Goal: Task Accomplishment & Management: Manage account settings

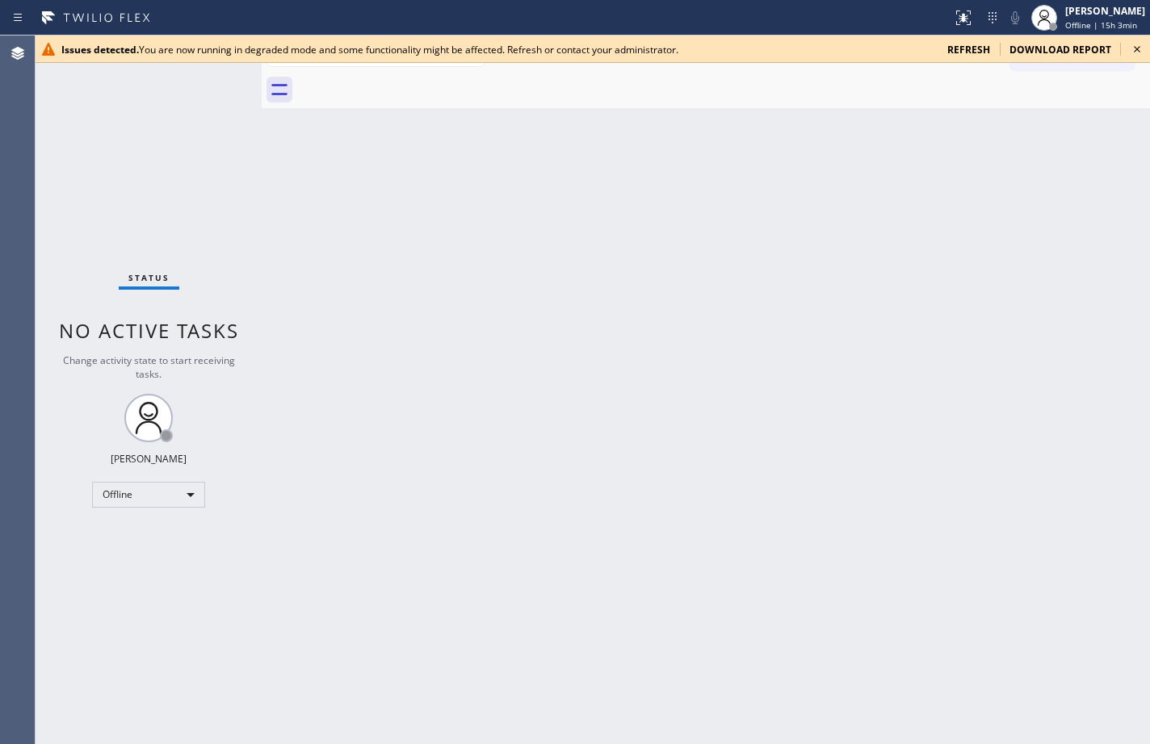
click at [987, 47] on span "refresh" at bounding box center [968, 50] width 43 height 14
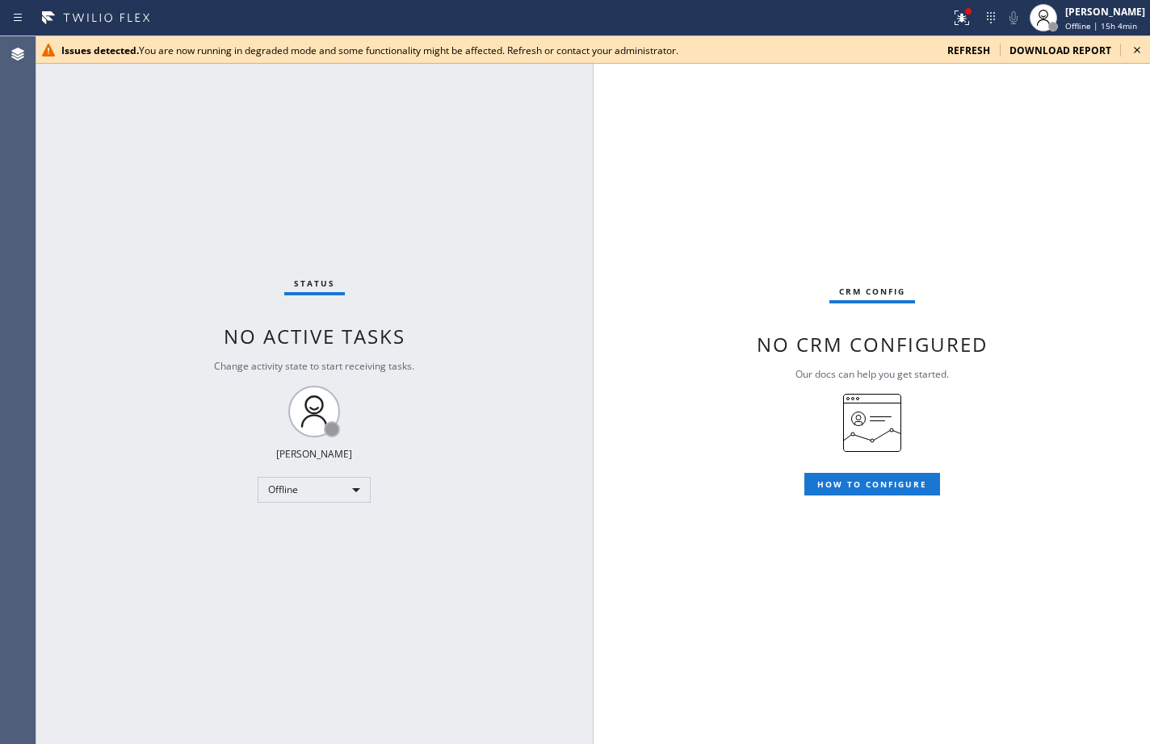
click at [157, 241] on div "Status No active tasks Change activity state to start receiving tasks. Sean Lou…" at bounding box center [314, 390] width 557 height 708
click at [979, 53] on span "refresh" at bounding box center [968, 51] width 43 height 14
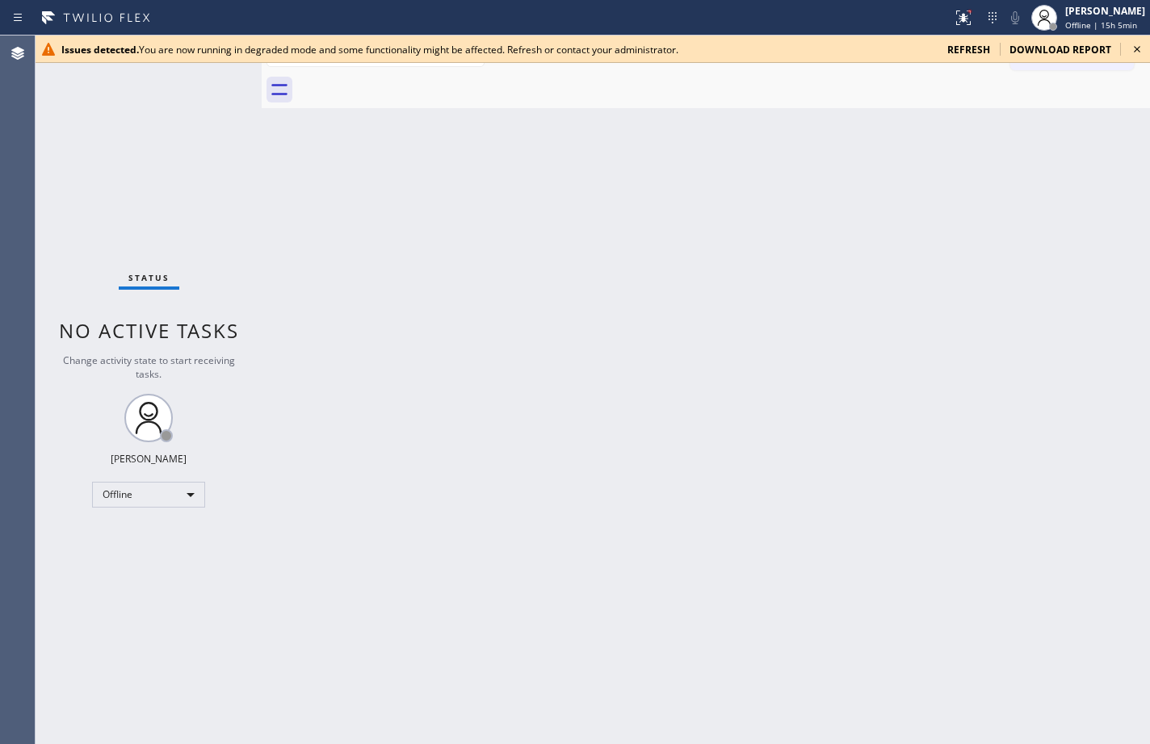
drag, startPoint x: 1116, startPoint y: 163, endPoint x: 1023, endPoint y: 74, distance: 128.5
click at [1116, 163] on div "Back to Dashboard Change Sender ID Customers Technicians Select a contact Outbo…" at bounding box center [706, 390] width 888 height 709
click at [975, 45] on span "refresh" at bounding box center [968, 50] width 43 height 14
click at [179, 141] on div "Status No active tasks Change activity state to start receiving tasks. Sean Lou…" at bounding box center [149, 390] width 226 height 709
click at [1126, 27] on div "Offline | 15h 5min" at bounding box center [1105, 24] width 80 height 11
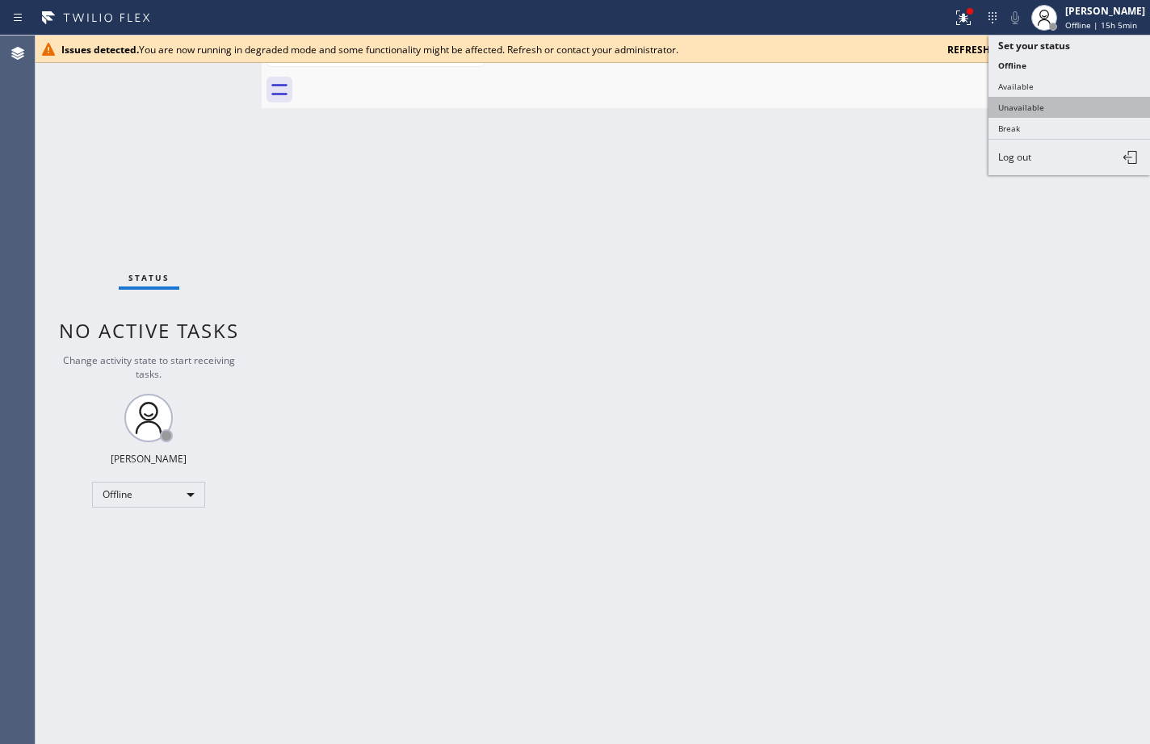
click at [1072, 98] on button "Unavailable" at bounding box center [1068, 107] width 161 height 21
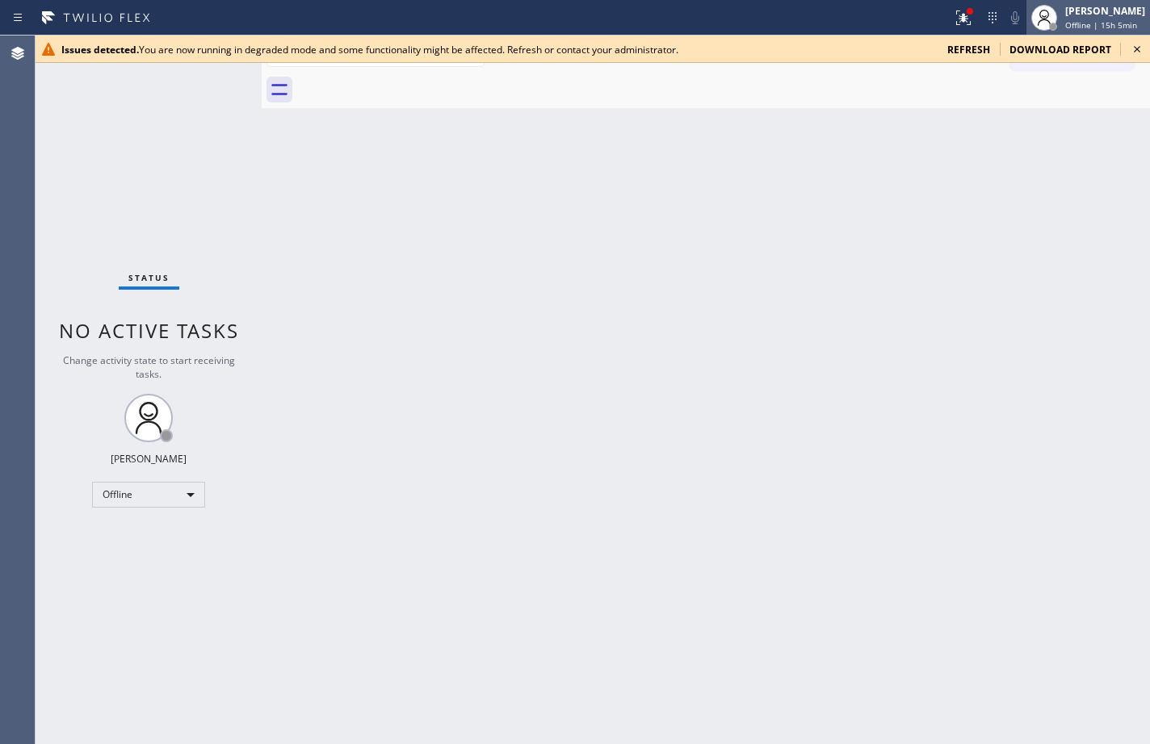
click at [1088, 21] on span "Offline | 15h 5min" at bounding box center [1101, 24] width 72 height 11
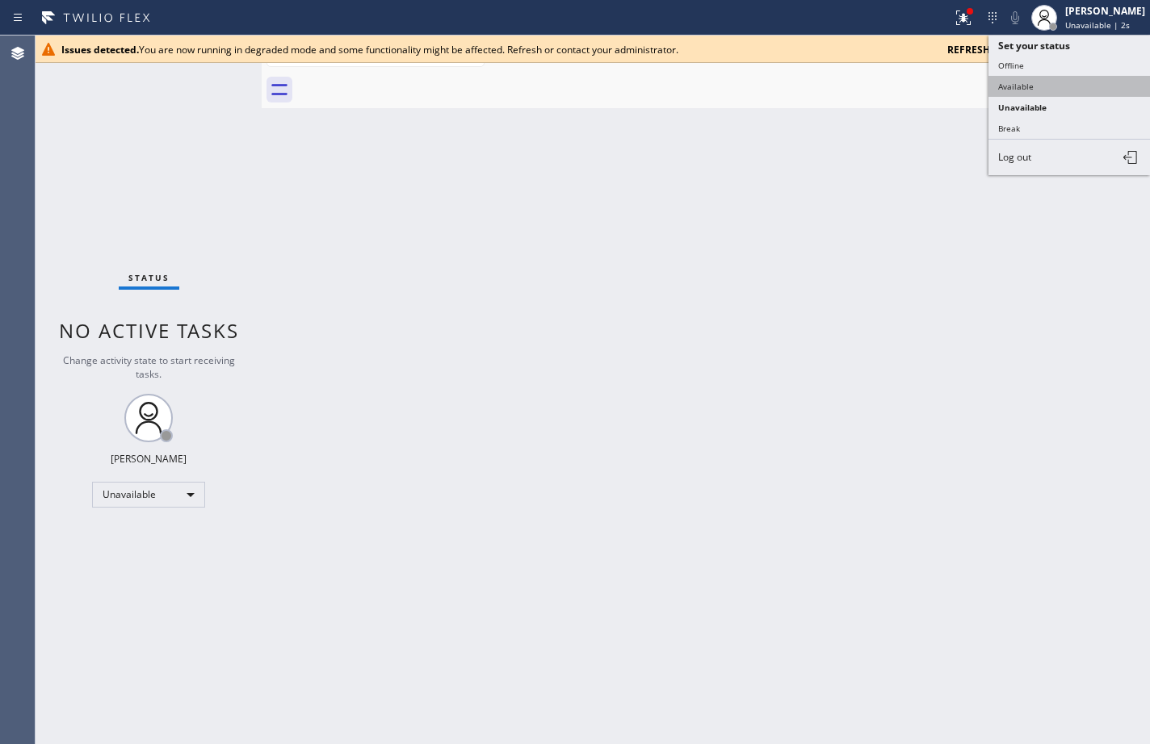
click at [1055, 94] on button "Available" at bounding box center [1068, 86] width 161 height 21
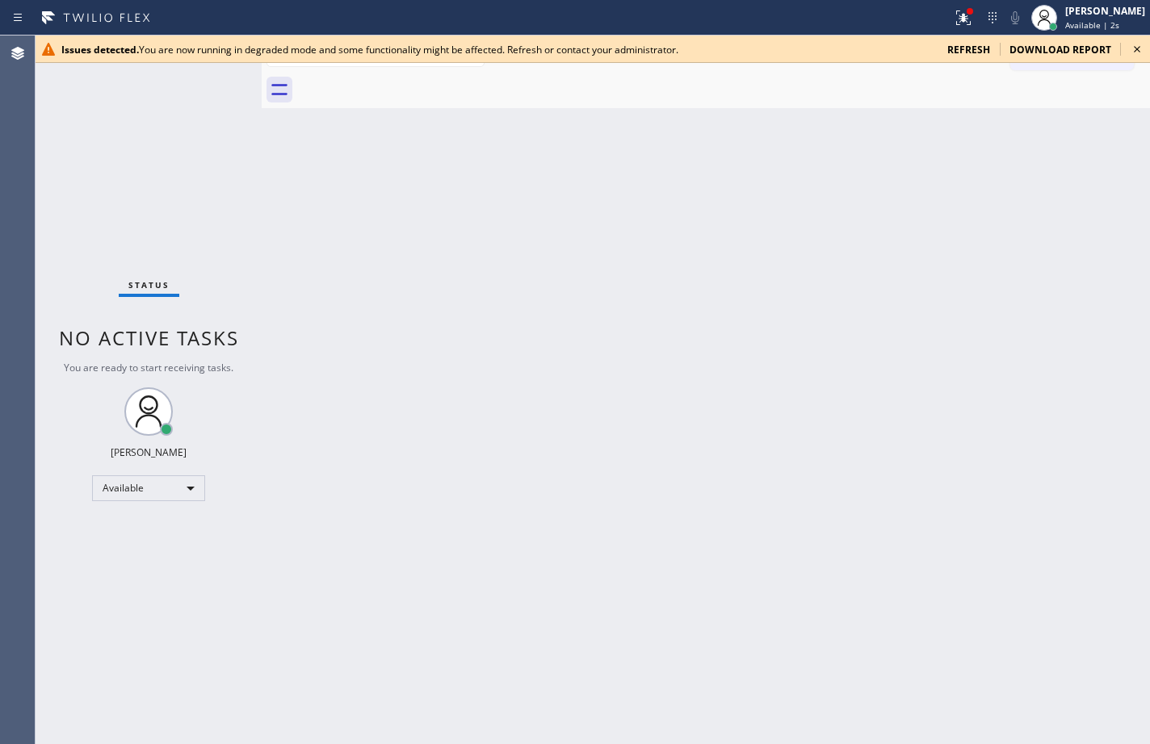
click at [1134, 52] on icon at bounding box center [1137, 49] width 6 height 6
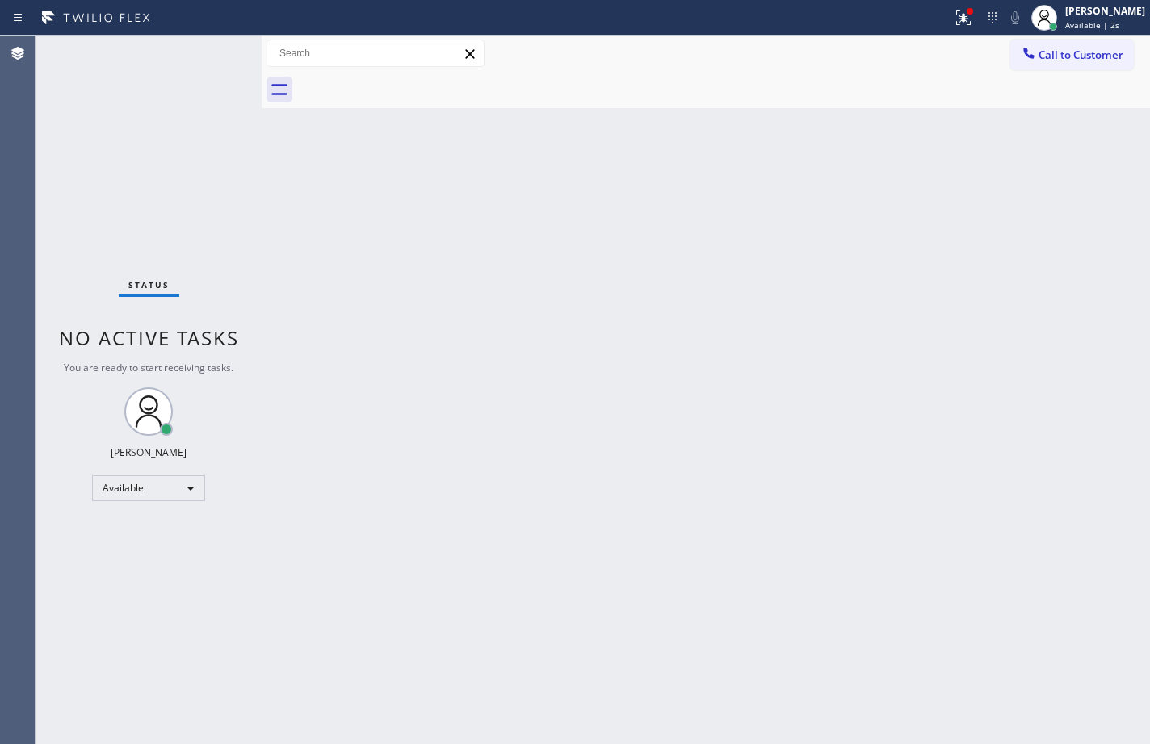
click at [847, 161] on div "Back to Dashboard Change Sender ID Customers Technicians Select a contact Outbo…" at bounding box center [706, 390] width 888 height 709
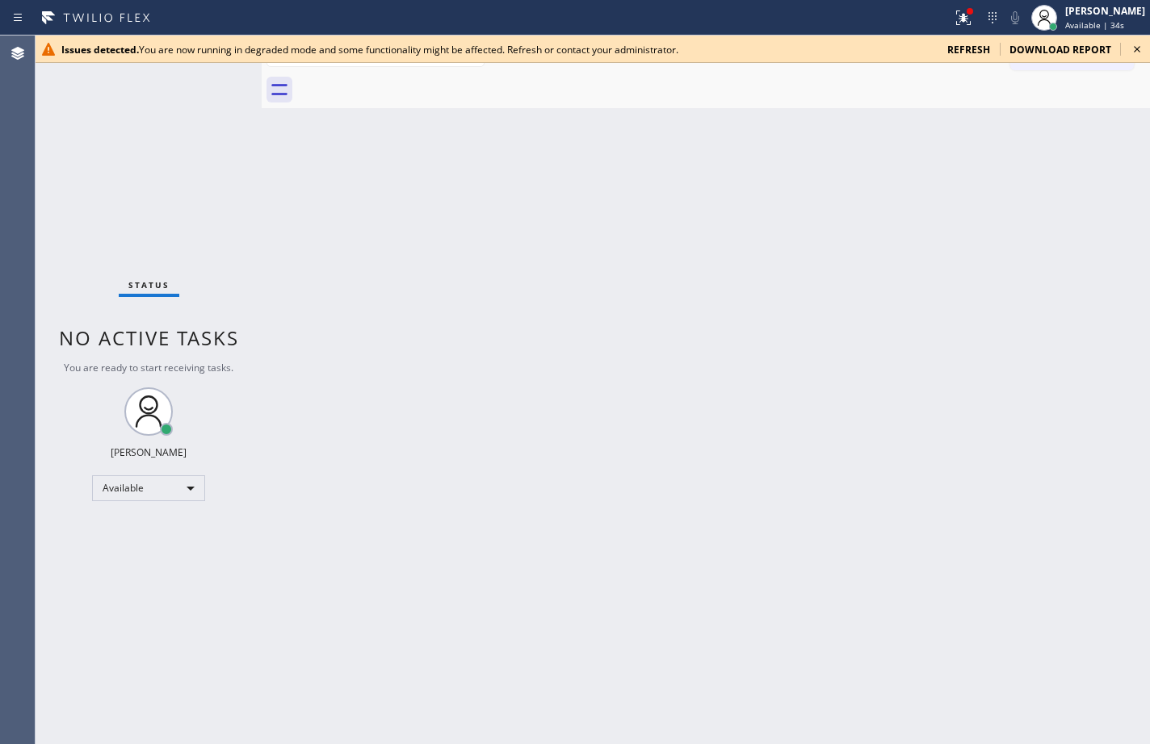
click at [1108, 129] on div "Back to Dashboard Change Sender ID Customers Technicians Select a contact Outbo…" at bounding box center [706, 390] width 888 height 709
click at [1111, 16] on div "[PERSON_NAME]" at bounding box center [1105, 11] width 80 height 14
click at [1099, 103] on div at bounding box center [723, 90] width 853 height 36
click at [979, 53] on span "refresh" at bounding box center [968, 50] width 43 height 14
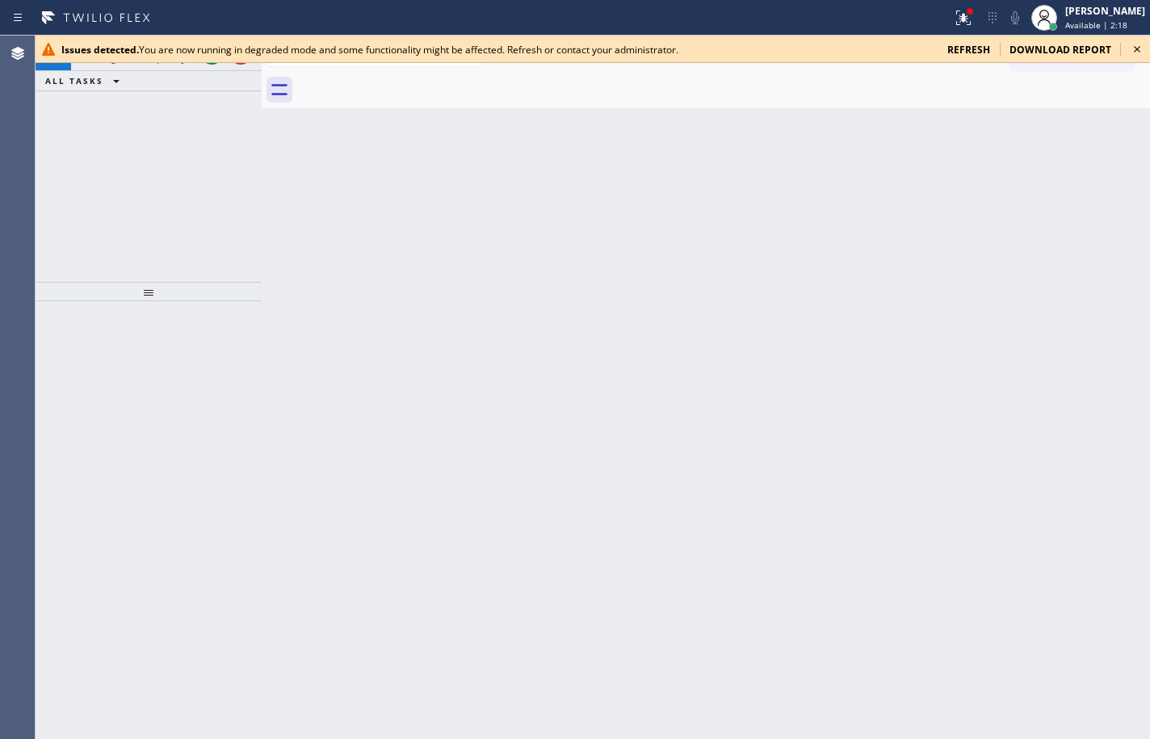
click at [65, 149] on div "+15106738712 Incoming call from queue [Test] All ALL TASKS ALL TASKS ACTIVE TAS…" at bounding box center [149, 159] width 226 height 246
click at [1134, 46] on icon at bounding box center [1136, 49] width 19 height 19
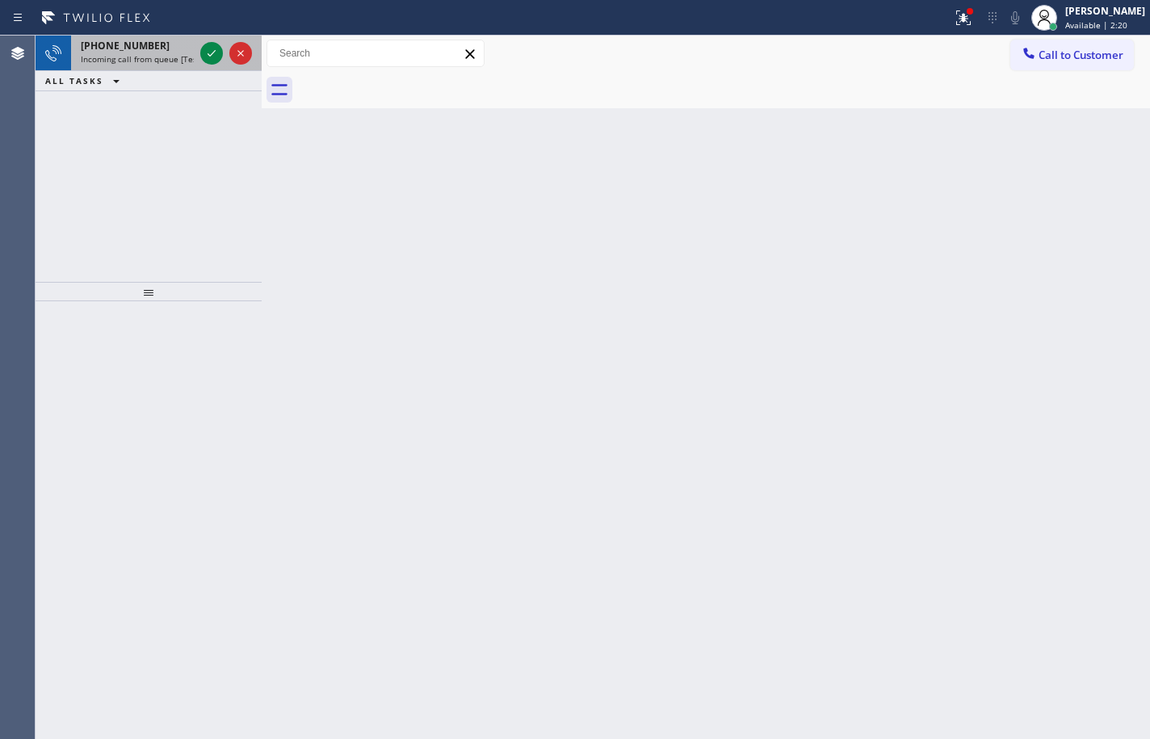
click at [170, 56] on span "Incoming call from queue [Test] All" at bounding box center [148, 58] width 134 height 11
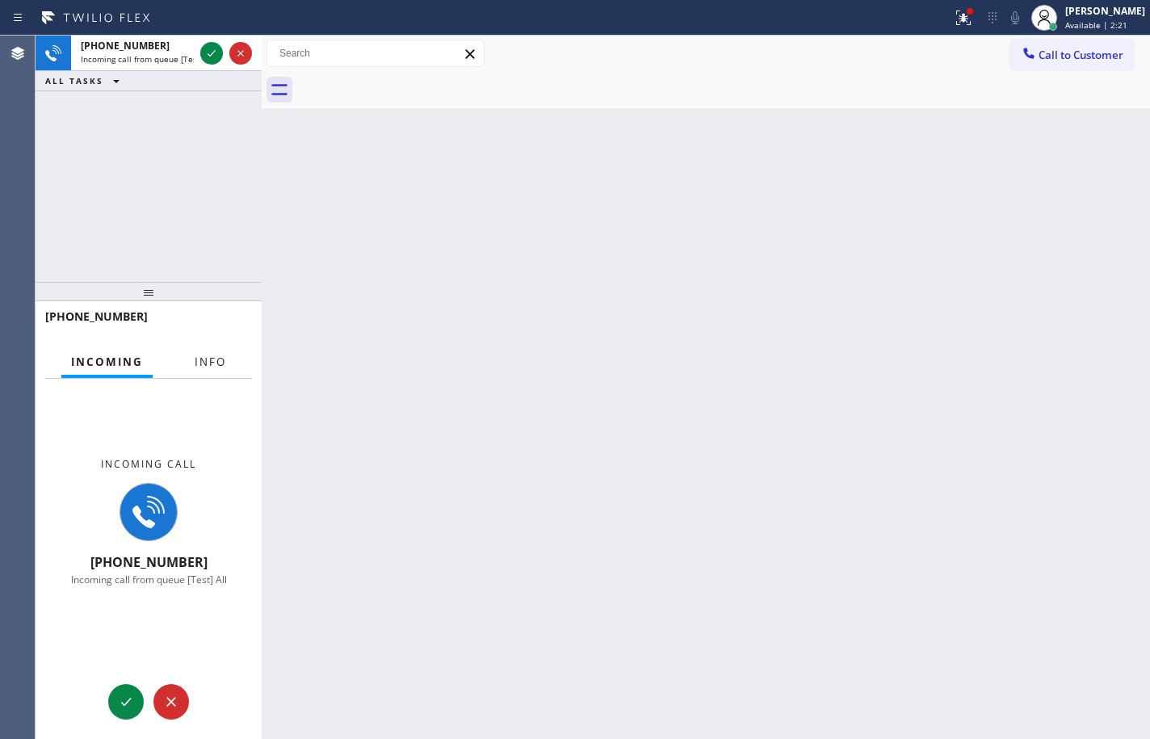
click at [208, 355] on span "Info" at bounding box center [210, 361] width 31 height 15
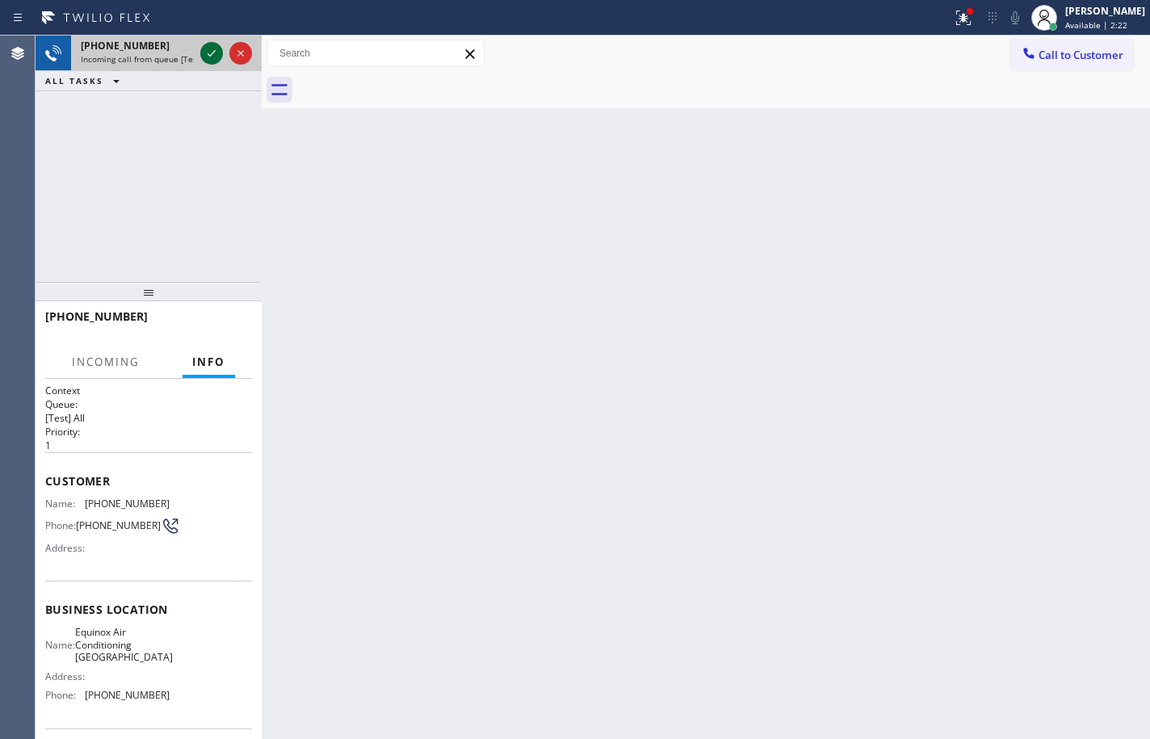
click at [212, 60] on icon at bounding box center [211, 53] width 19 height 19
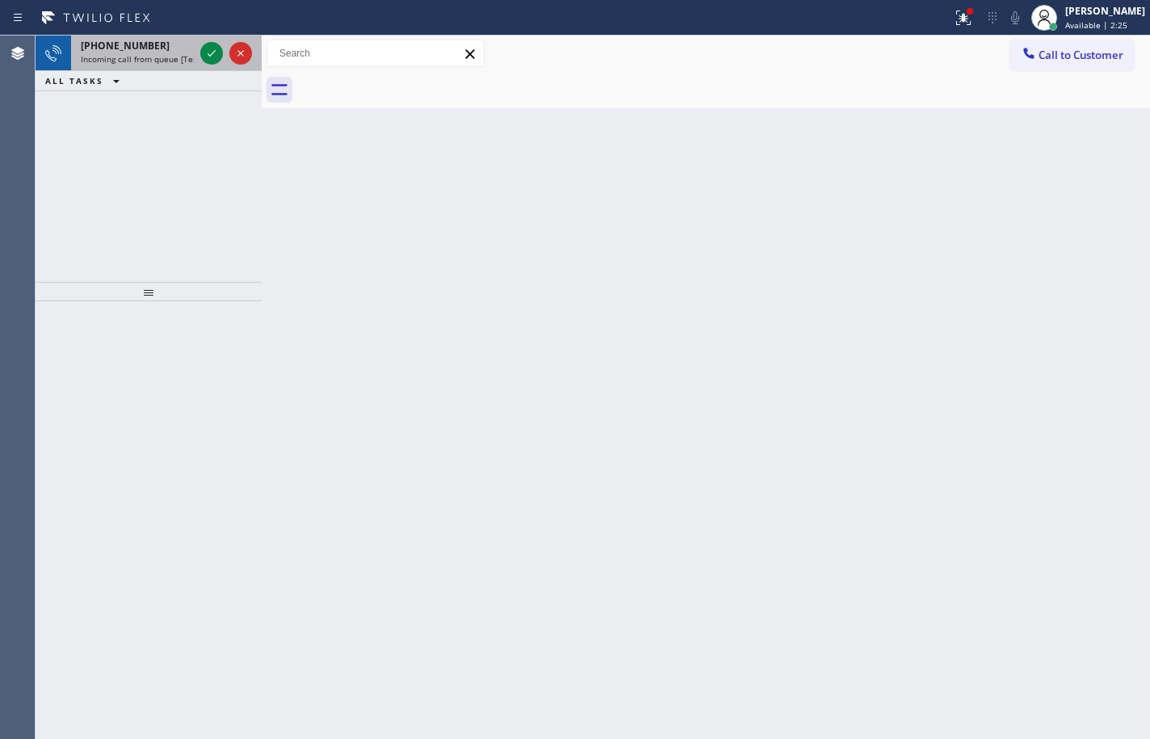
drag, startPoint x: 172, startPoint y: 61, endPoint x: 183, endPoint y: 55, distance: 13.0
click at [172, 61] on span "Incoming call from queue [Test] All" at bounding box center [148, 58] width 134 height 11
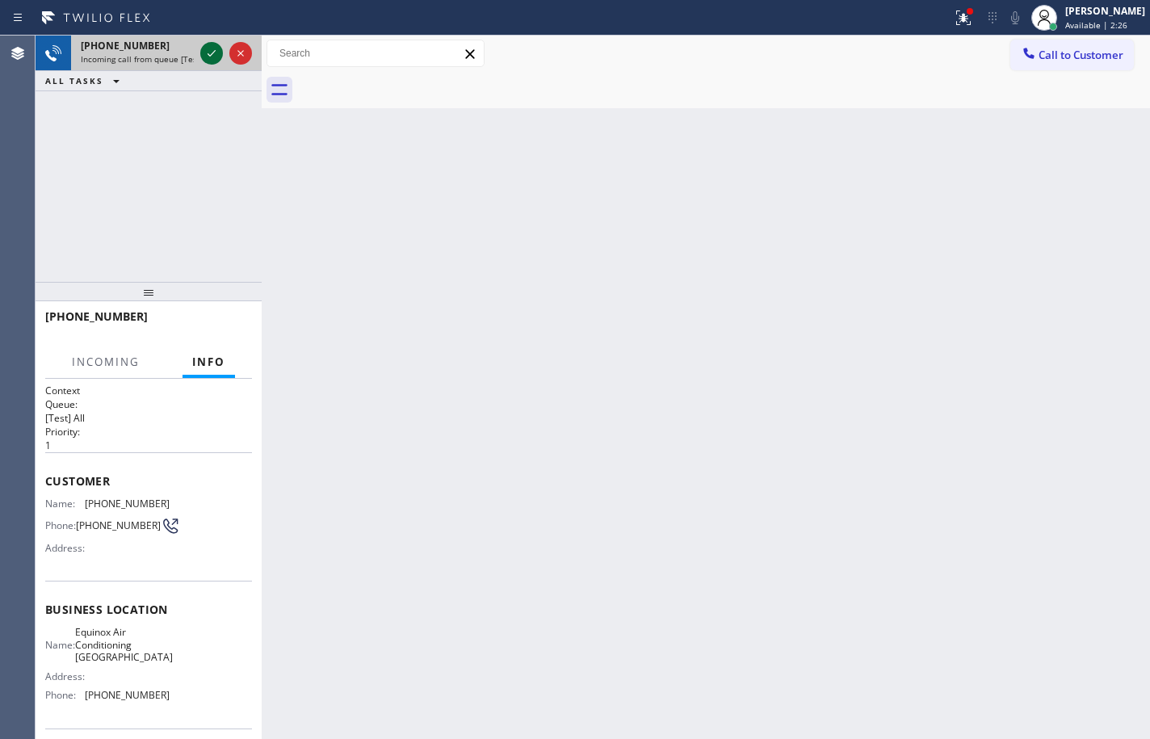
click at [203, 49] on icon at bounding box center [211, 53] width 19 height 19
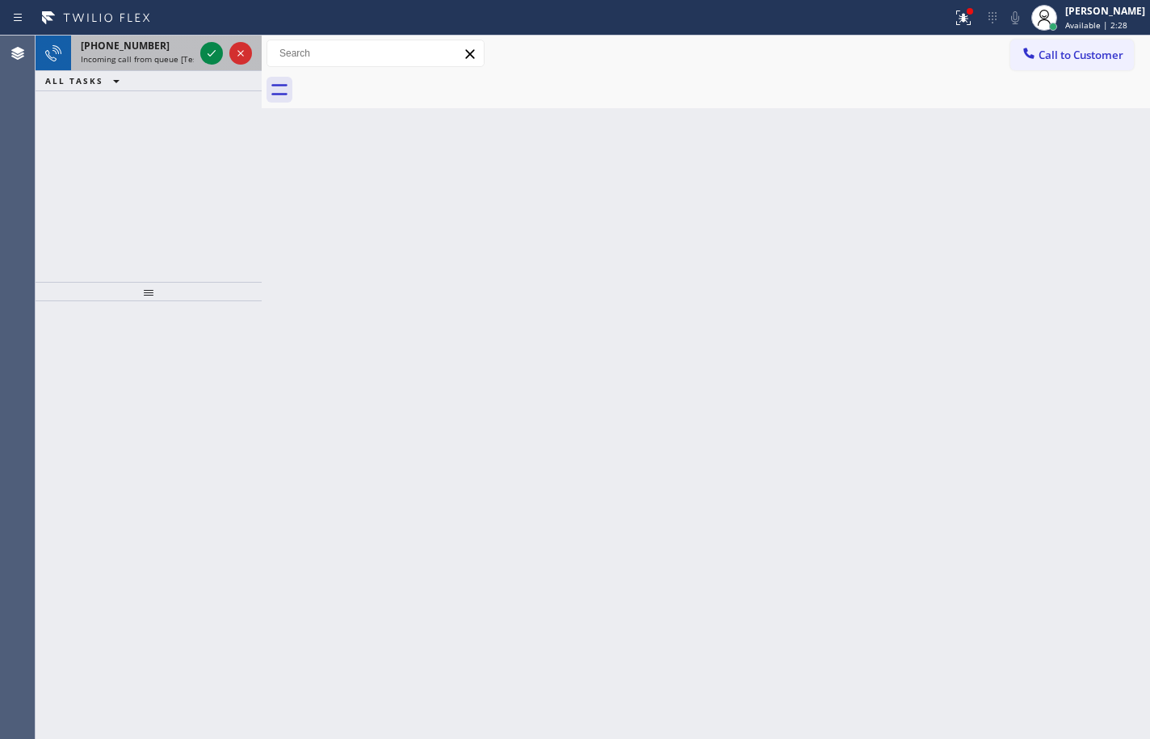
click at [166, 51] on div "+15106738712" at bounding box center [137, 46] width 113 height 14
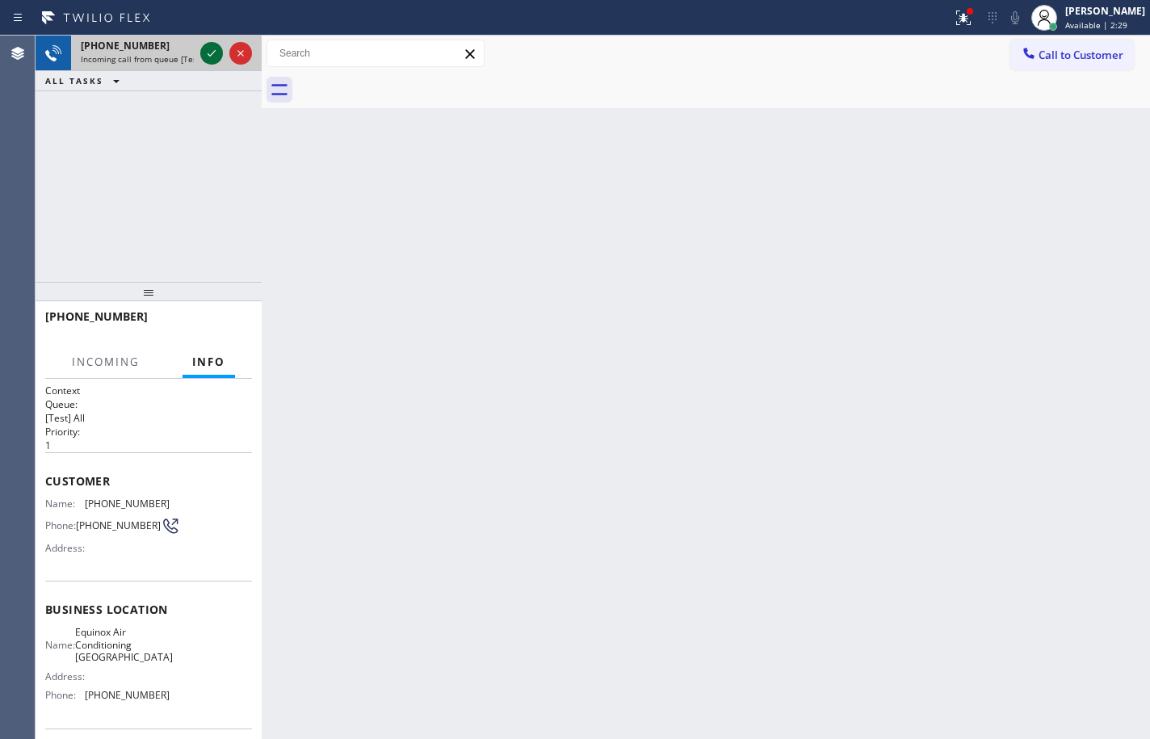
click at [208, 52] on icon at bounding box center [211, 53] width 19 height 19
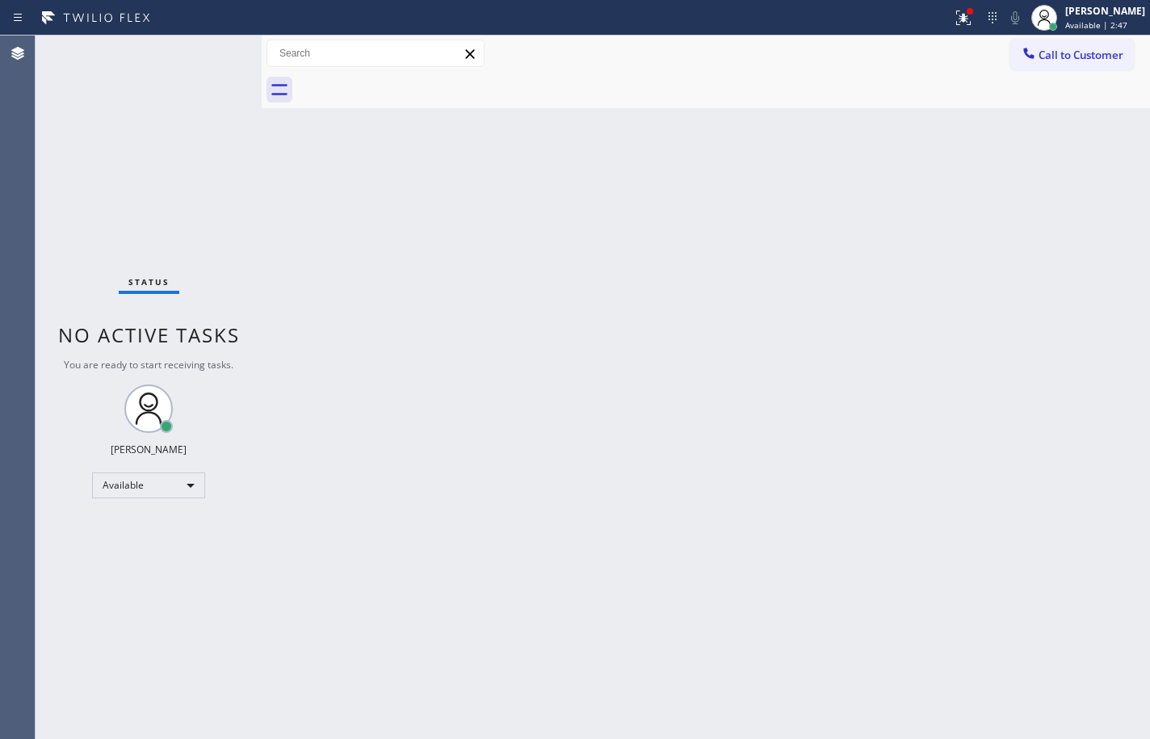
click at [872, 108] on div "Back to Dashboard Change Sender ID Customers Technicians Select a contact Outbo…" at bounding box center [706, 387] width 888 height 703
click at [1149, 21] on div "Sean Louis Atanoza Available | 2:47" at bounding box center [1106, 17] width 88 height 28
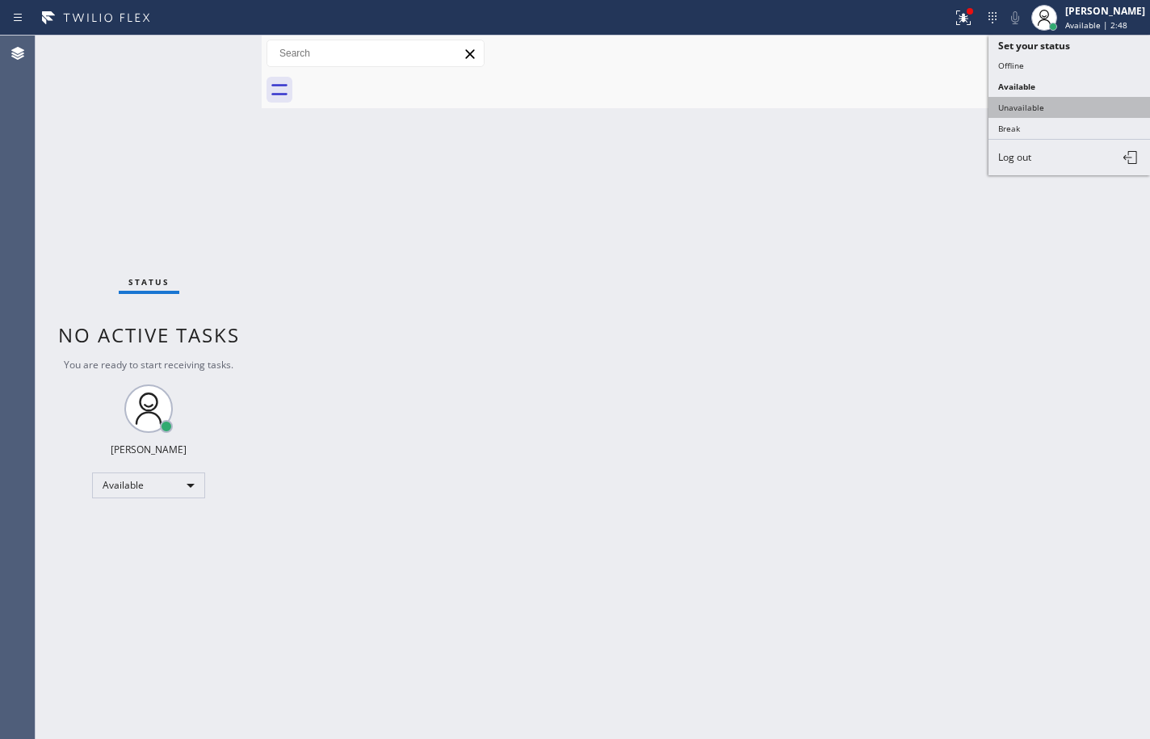
click at [1066, 108] on button "Unavailable" at bounding box center [1068, 107] width 161 height 21
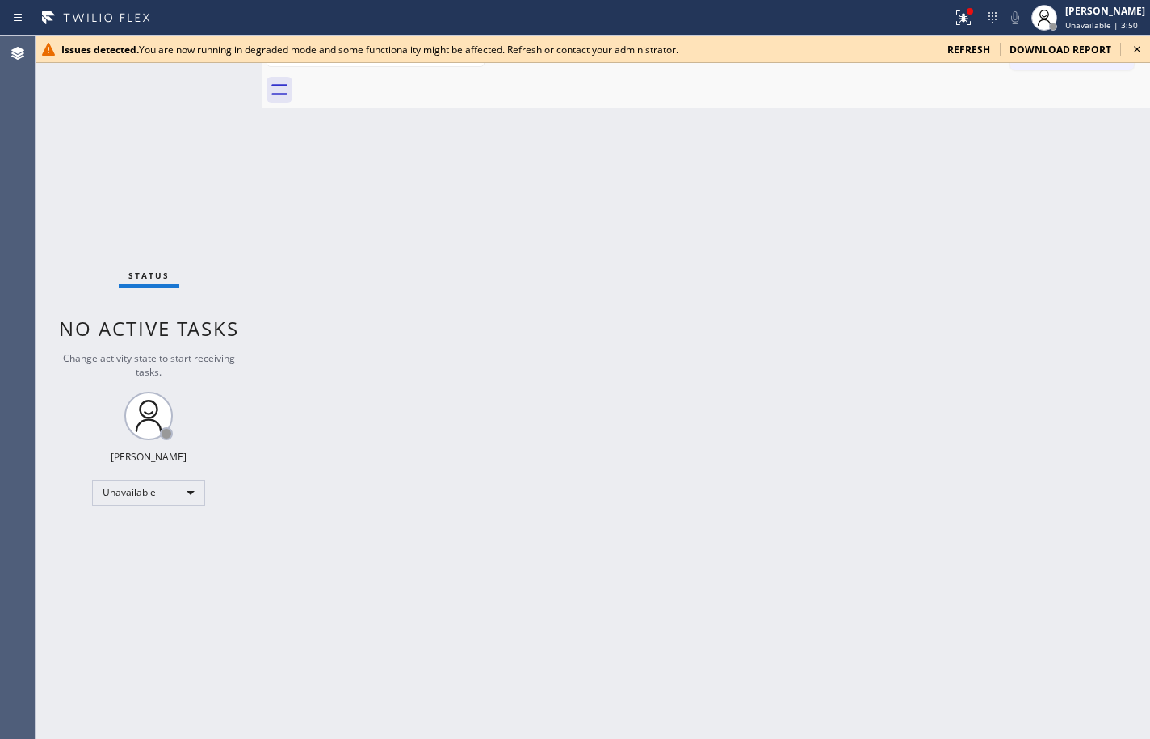
click at [1113, 216] on div "Back to Dashboard Change Sender ID Customers Technicians Select a contact Outbo…" at bounding box center [706, 387] width 888 height 703
click at [975, 47] on span "refresh" at bounding box center [968, 50] width 43 height 14
click at [1104, 94] on div at bounding box center [723, 90] width 853 height 36
click at [1080, 124] on div "Back to Dashboard Change Sender ID Customers Technicians Select a contact Outbo…" at bounding box center [706, 387] width 888 height 703
drag, startPoint x: 256, startPoint y: 105, endPoint x: 373, endPoint y: 155, distance: 127.3
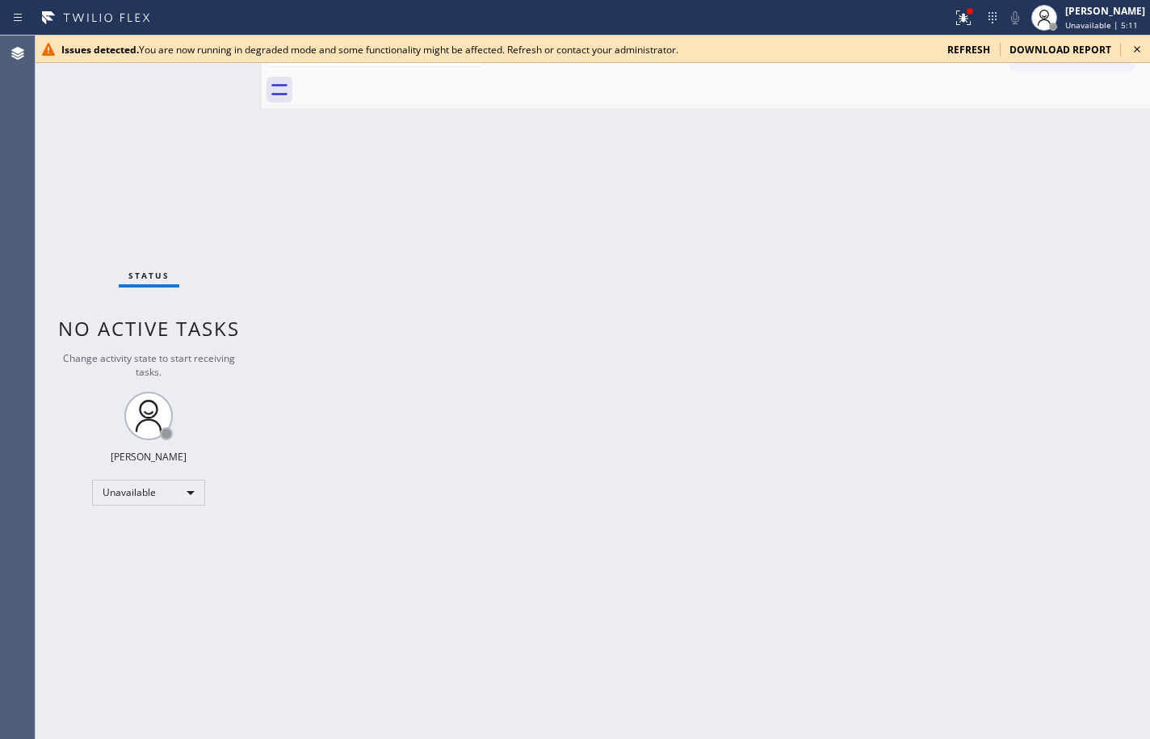
click at [373, 155] on div "Back to Dashboard Change Sender ID Customers Technicians Select a contact Outbo…" at bounding box center [706, 387] width 888 height 703
click at [1075, 23] on span "Unavailable | 5:18" at bounding box center [1101, 24] width 73 height 11
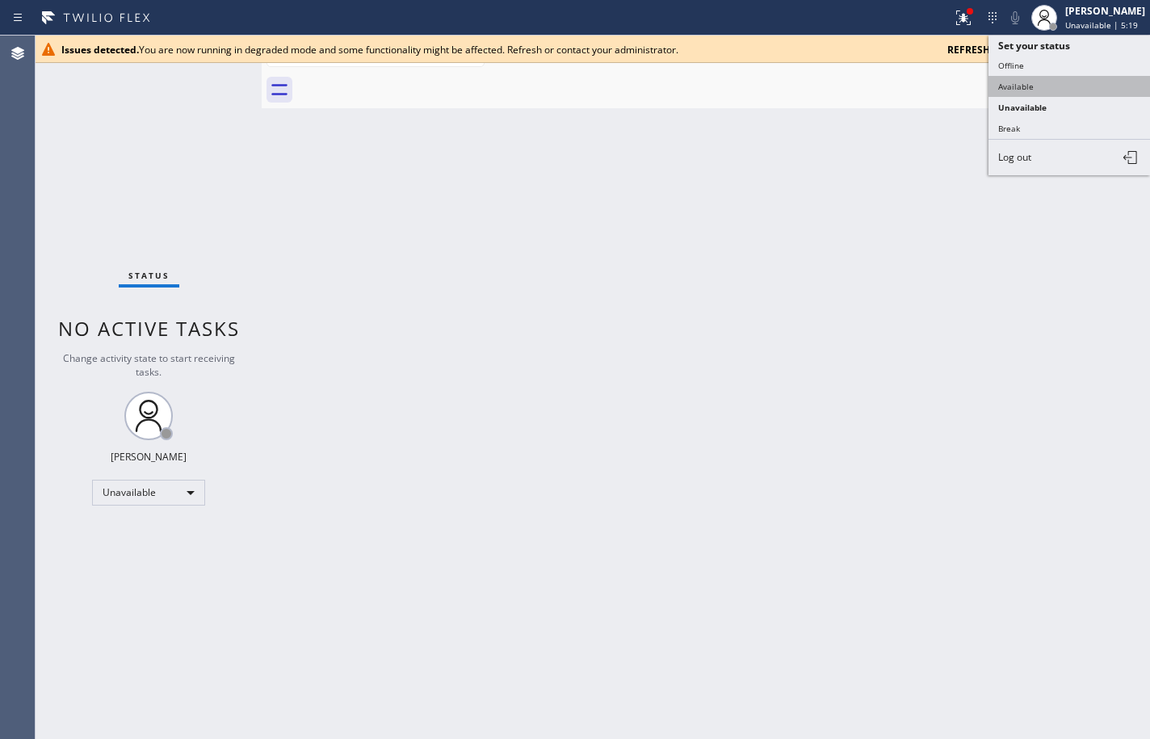
click at [1063, 85] on button "Available" at bounding box center [1068, 86] width 161 height 21
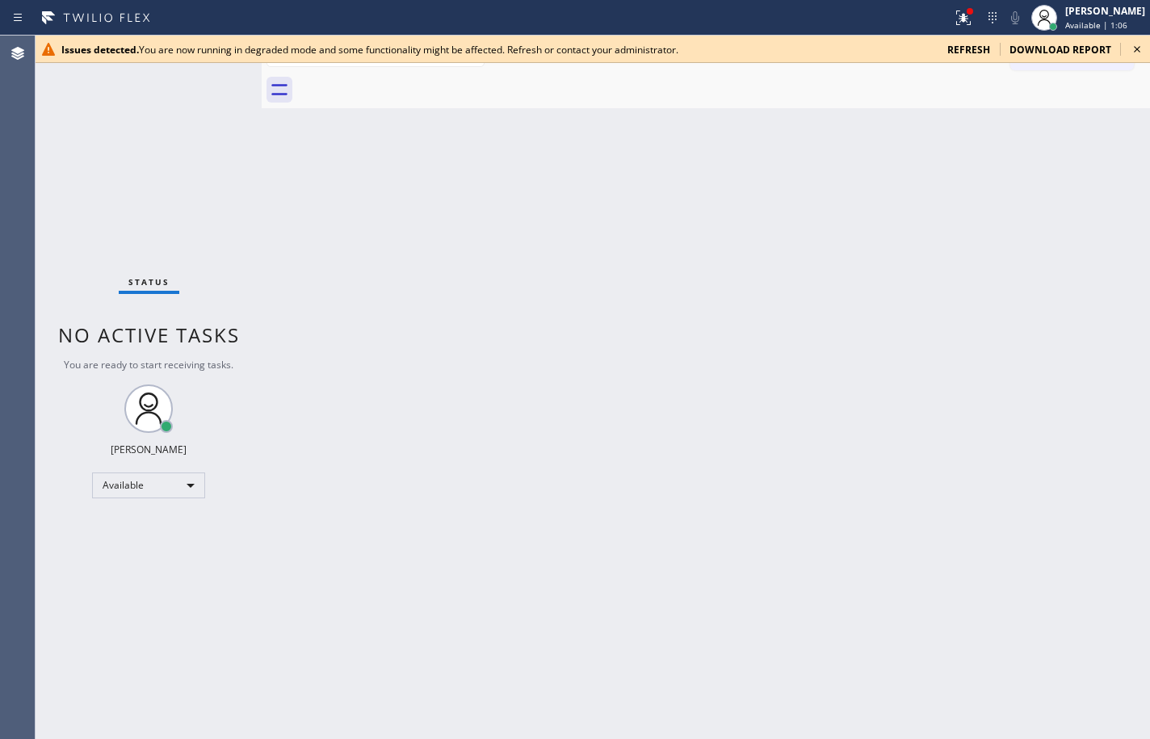
click at [1101, 291] on div "Back to Dashboard Change Sender ID Customers Technicians Select a contact Outbo…" at bounding box center [706, 387] width 888 height 703
click at [786, 140] on div "Back to Dashboard Change Sender ID Customers Technicians Select a contact Outbo…" at bounding box center [706, 387] width 888 height 703
click at [954, 48] on span "refresh" at bounding box center [968, 50] width 43 height 14
click at [854, 153] on div "Back to Dashboard Change Sender ID Customers Technicians Select a contact Outbo…" at bounding box center [706, 387] width 888 height 703
click at [648, 314] on div "Back to Dashboard Change Sender ID Customers Technicians Select a contact Outbo…" at bounding box center [706, 387] width 888 height 703
